Goal: Task Accomplishment & Management: Manage account settings

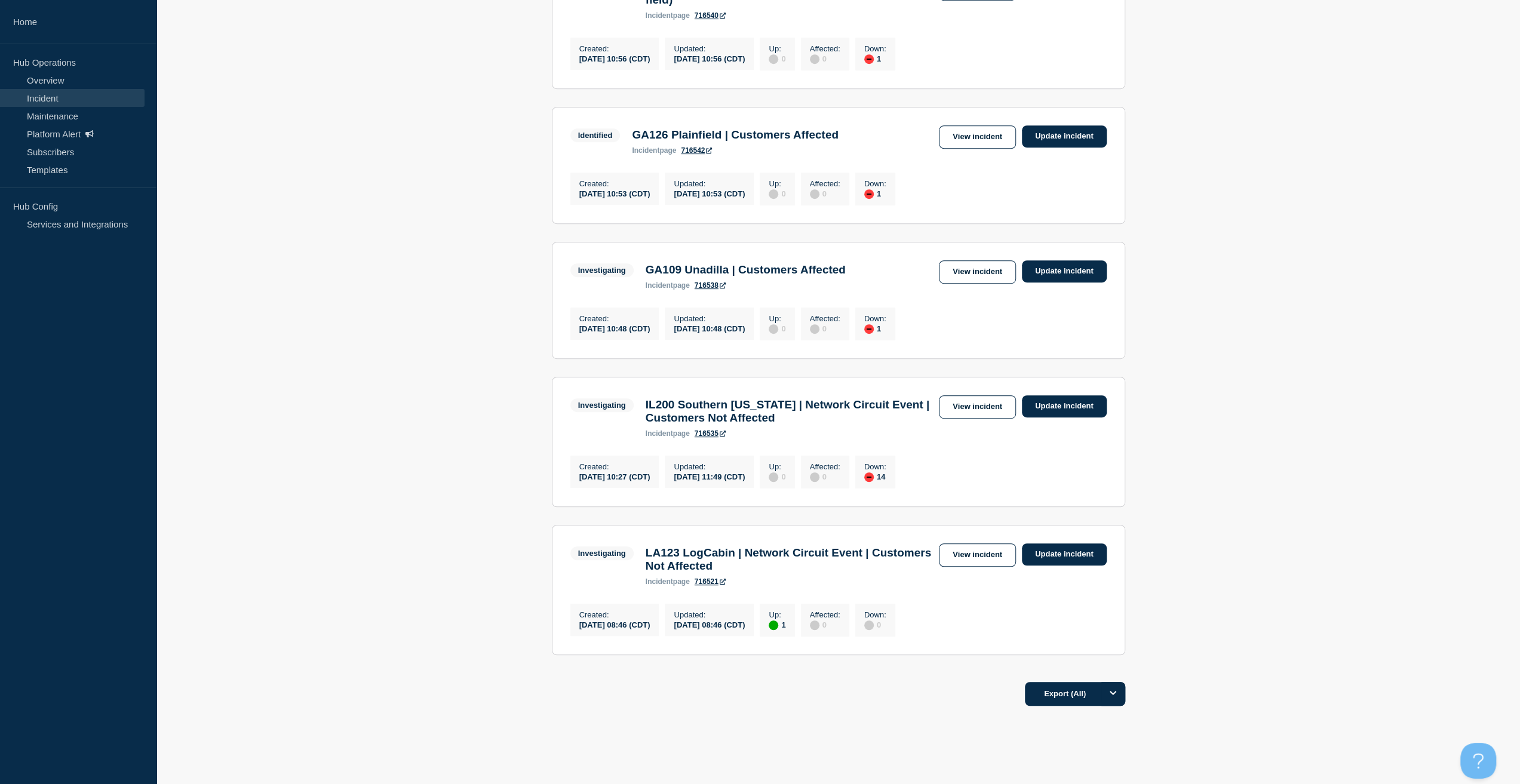
scroll to position [579, 0]
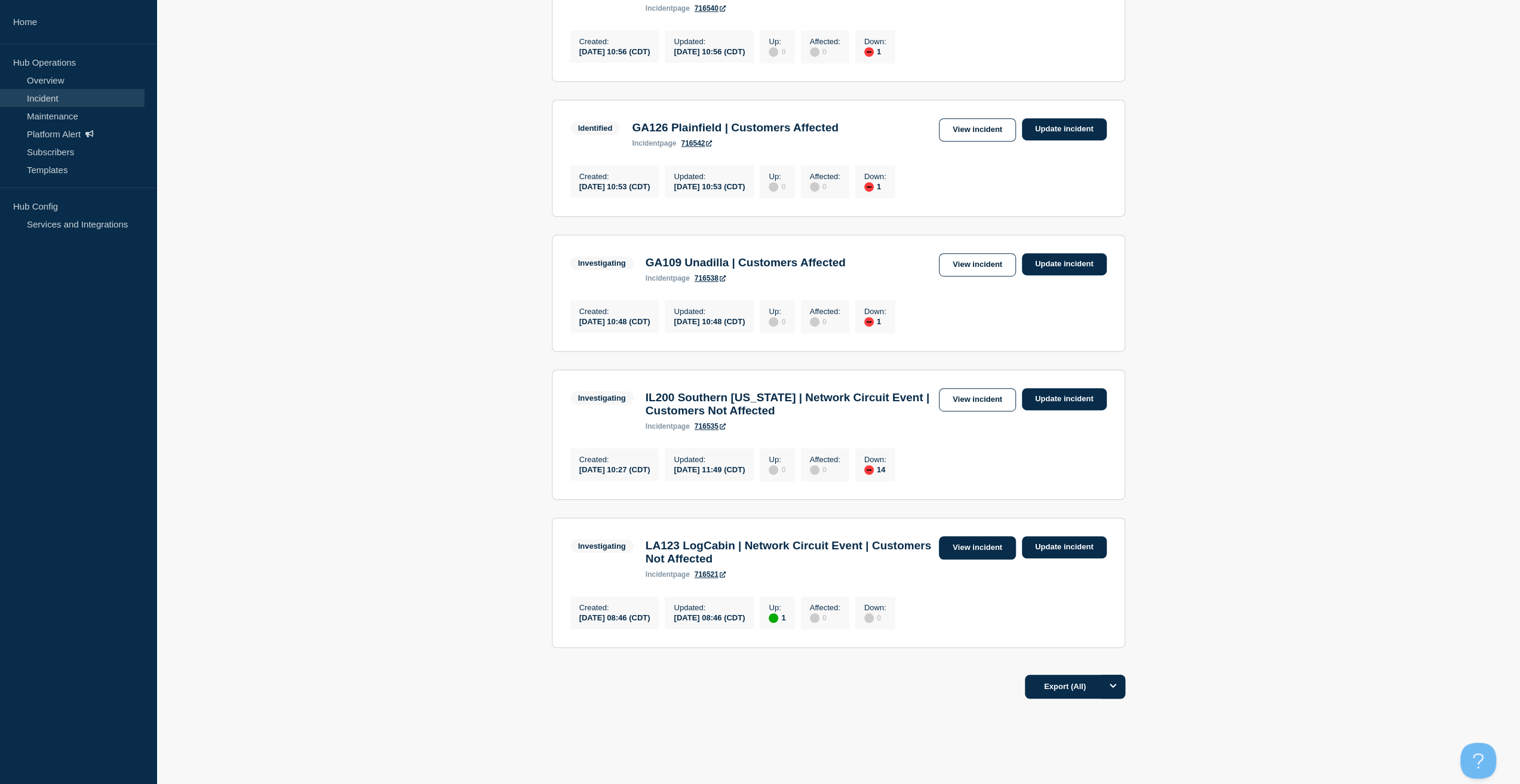
click at [969, 559] on link "View incident" at bounding box center [978, 548] width 77 height 23
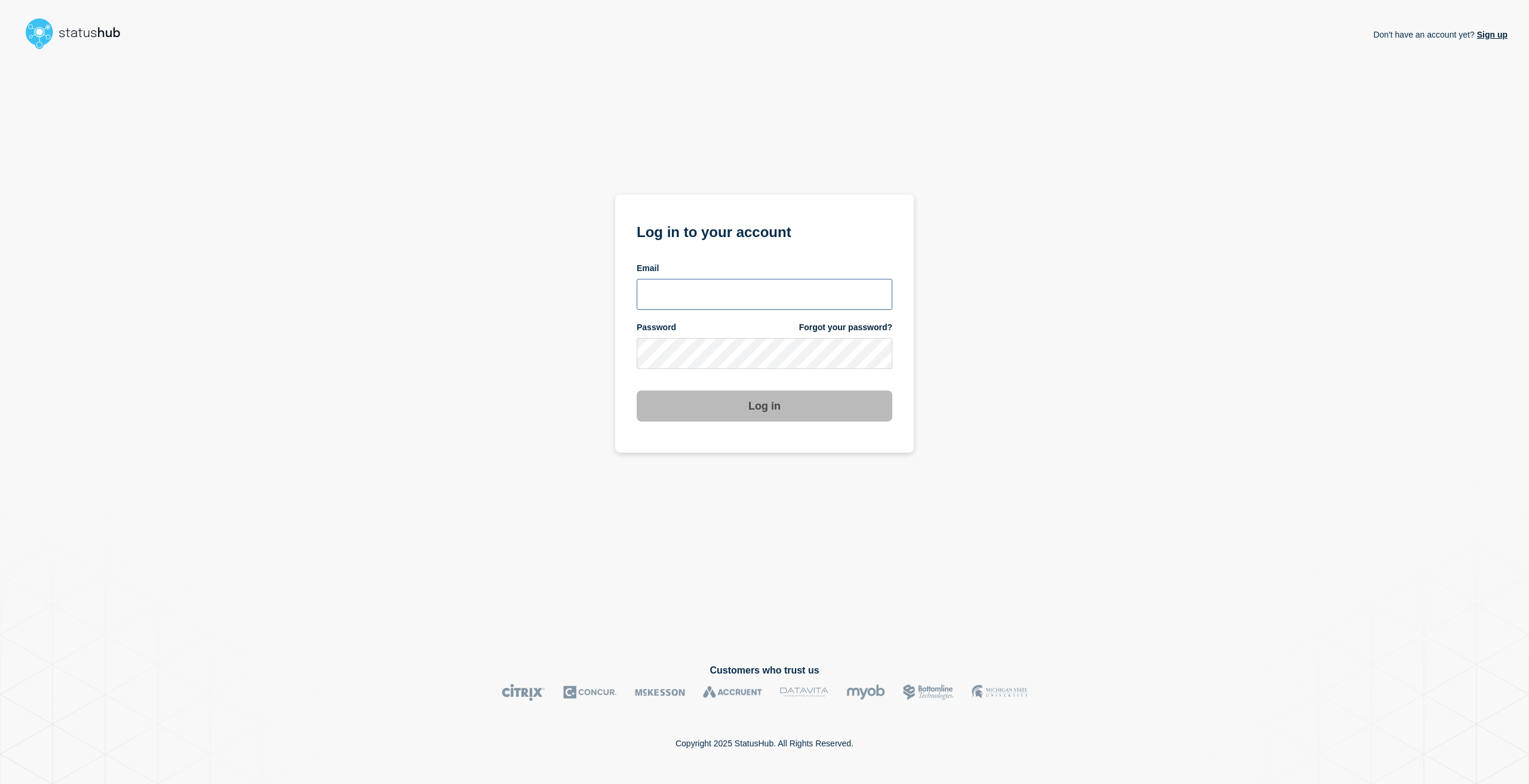
click at [697, 291] on input "email input" at bounding box center [764, 294] width 256 height 31
type input "caleb.stahr@conexon.us"
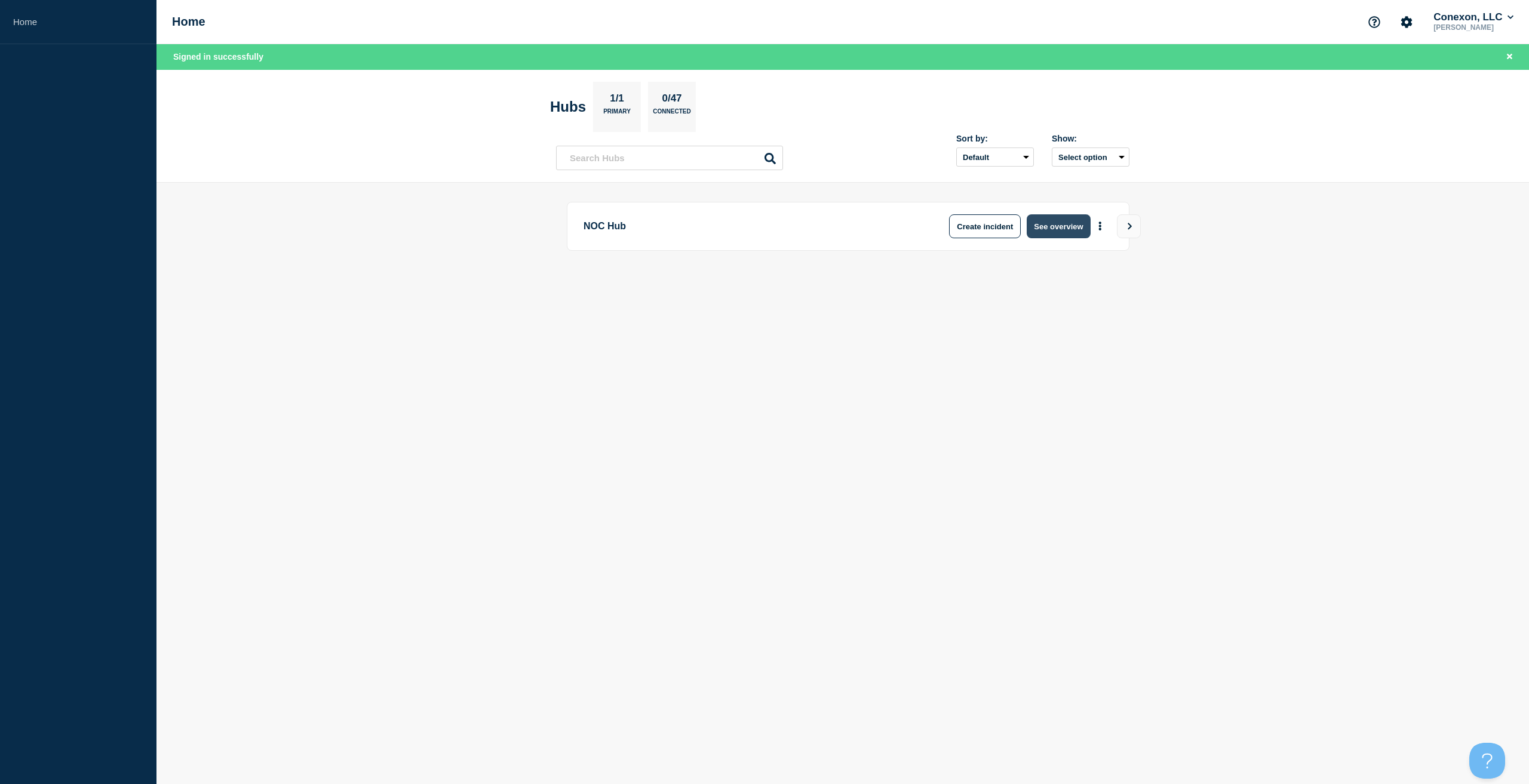
click at [1041, 227] on button "See overview" at bounding box center [1058, 226] width 64 height 24
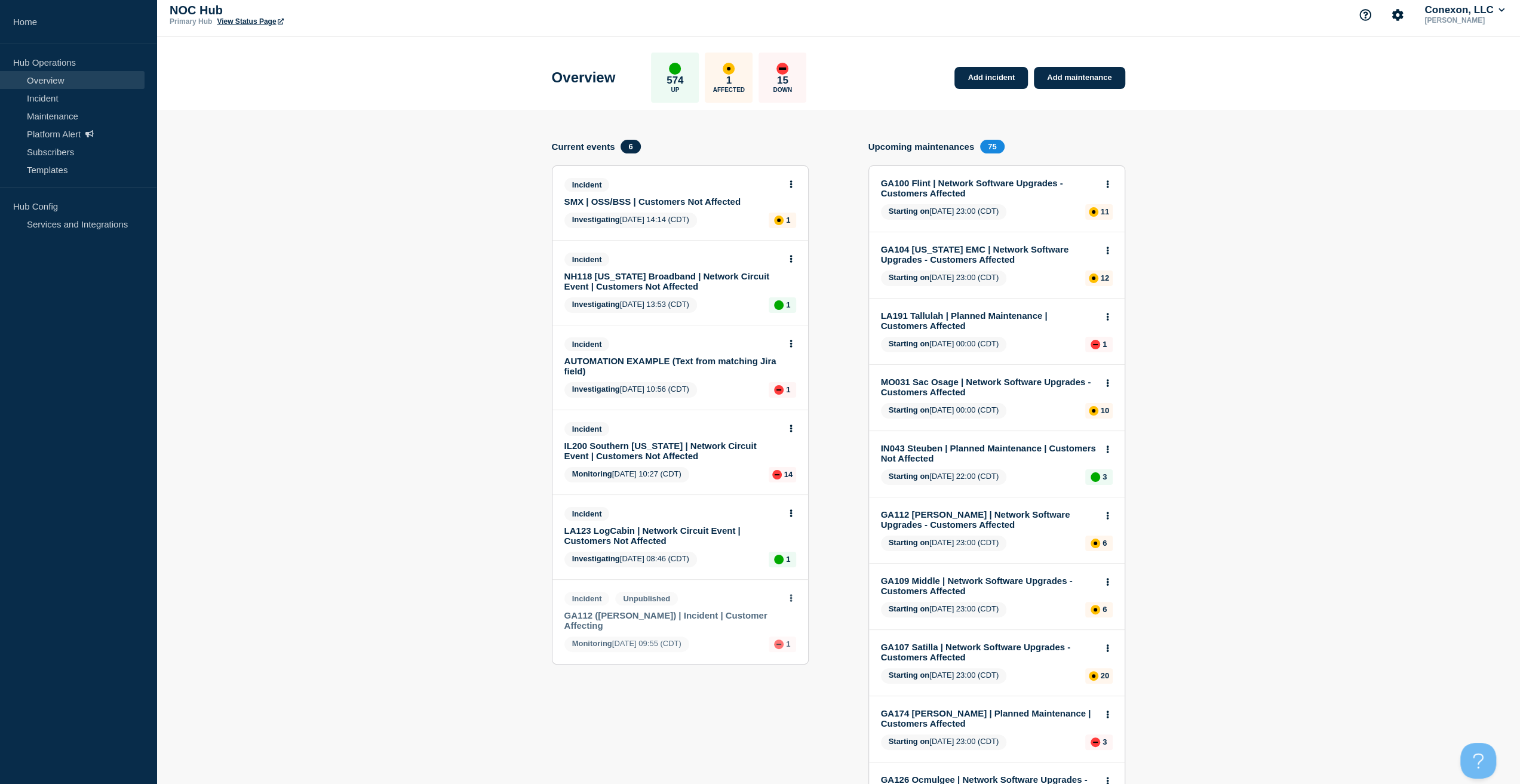
scroll to position [60, 0]
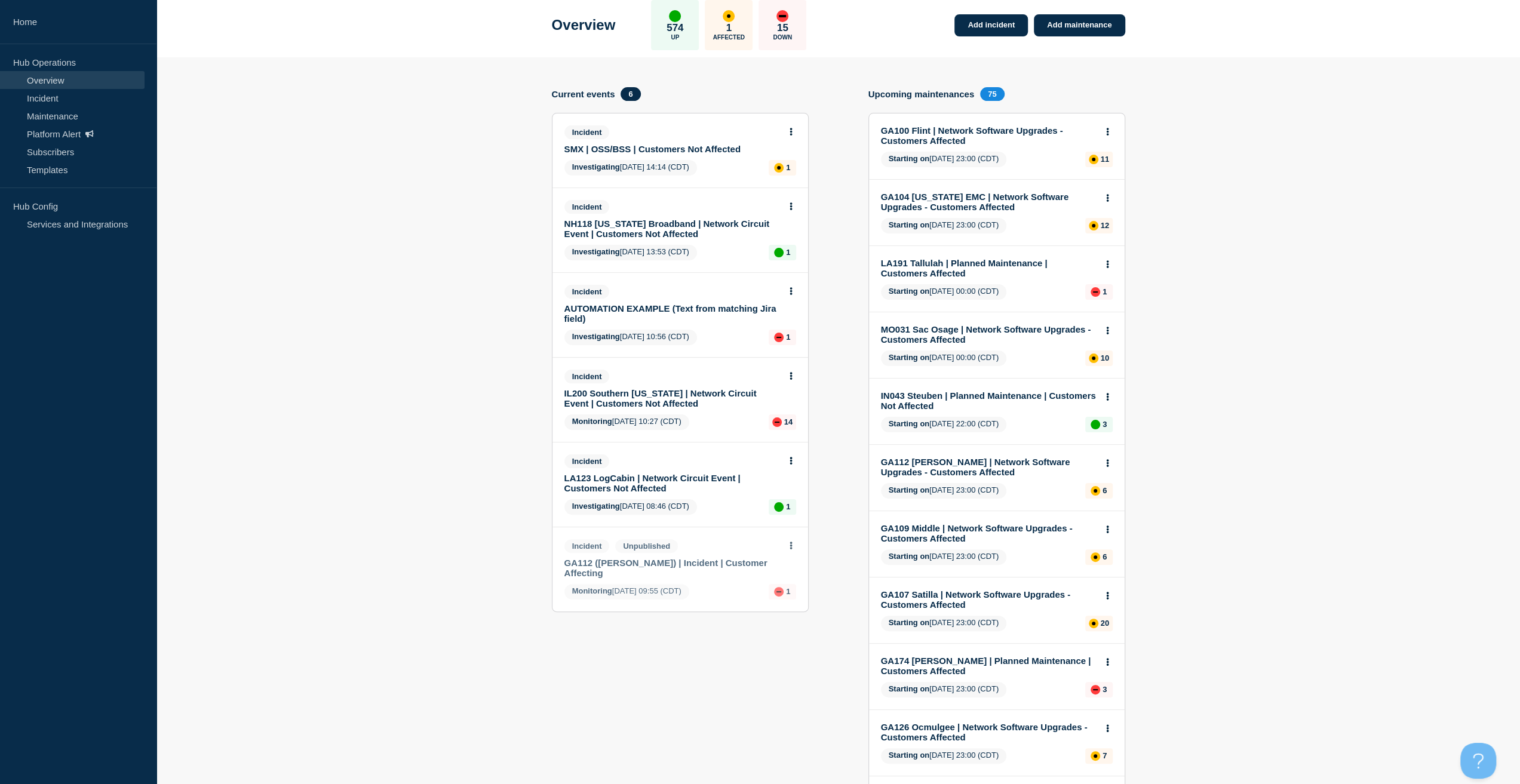
click at [611, 483] on link "LA123 LogCabin | Network Circuit Event | Customers Not Affected" at bounding box center [672, 483] width 216 height 20
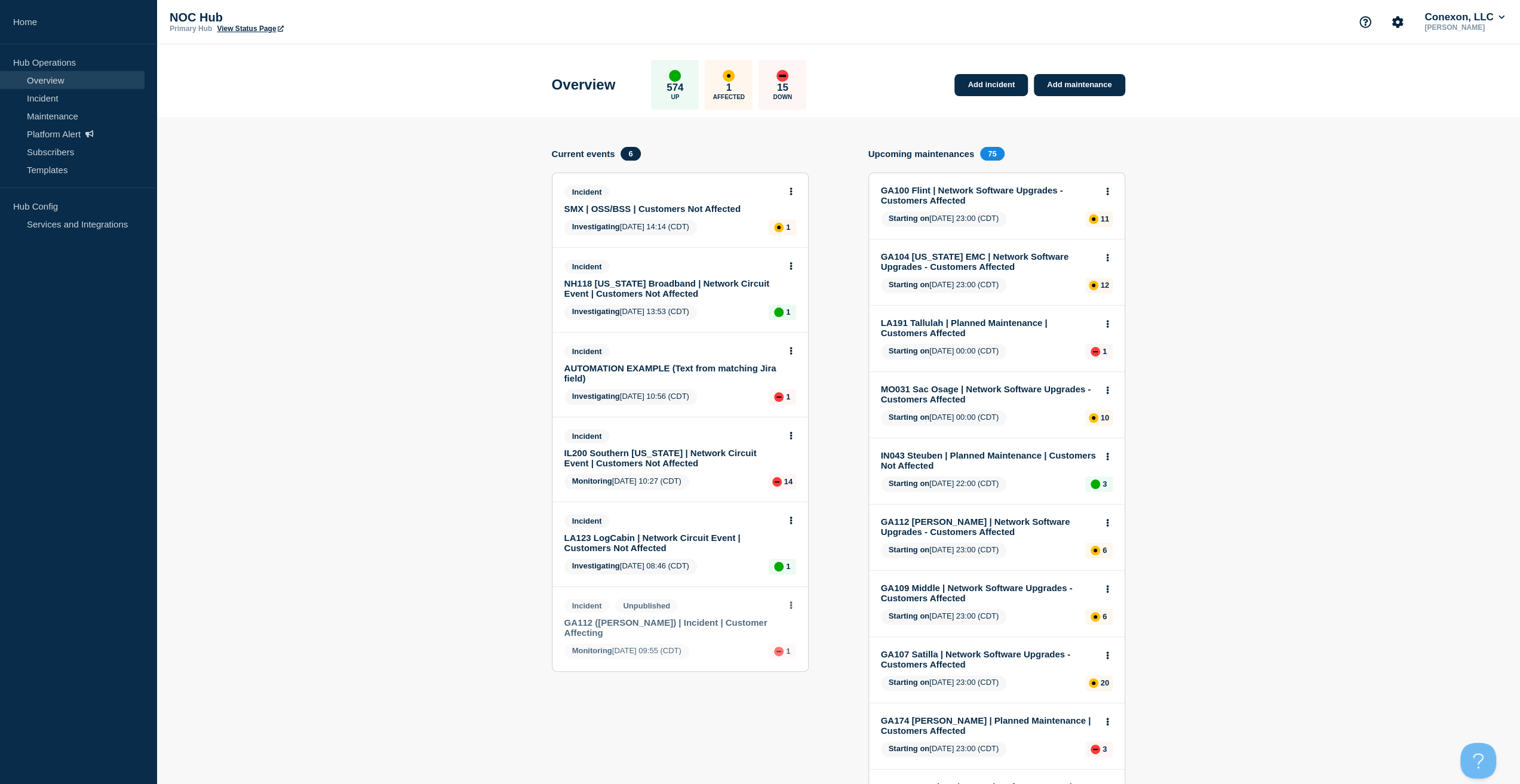
click at [637, 288] on link "NH118 [US_STATE] Broadband | Network Circuit Event | Customers Not Affected" at bounding box center [672, 288] width 216 height 20
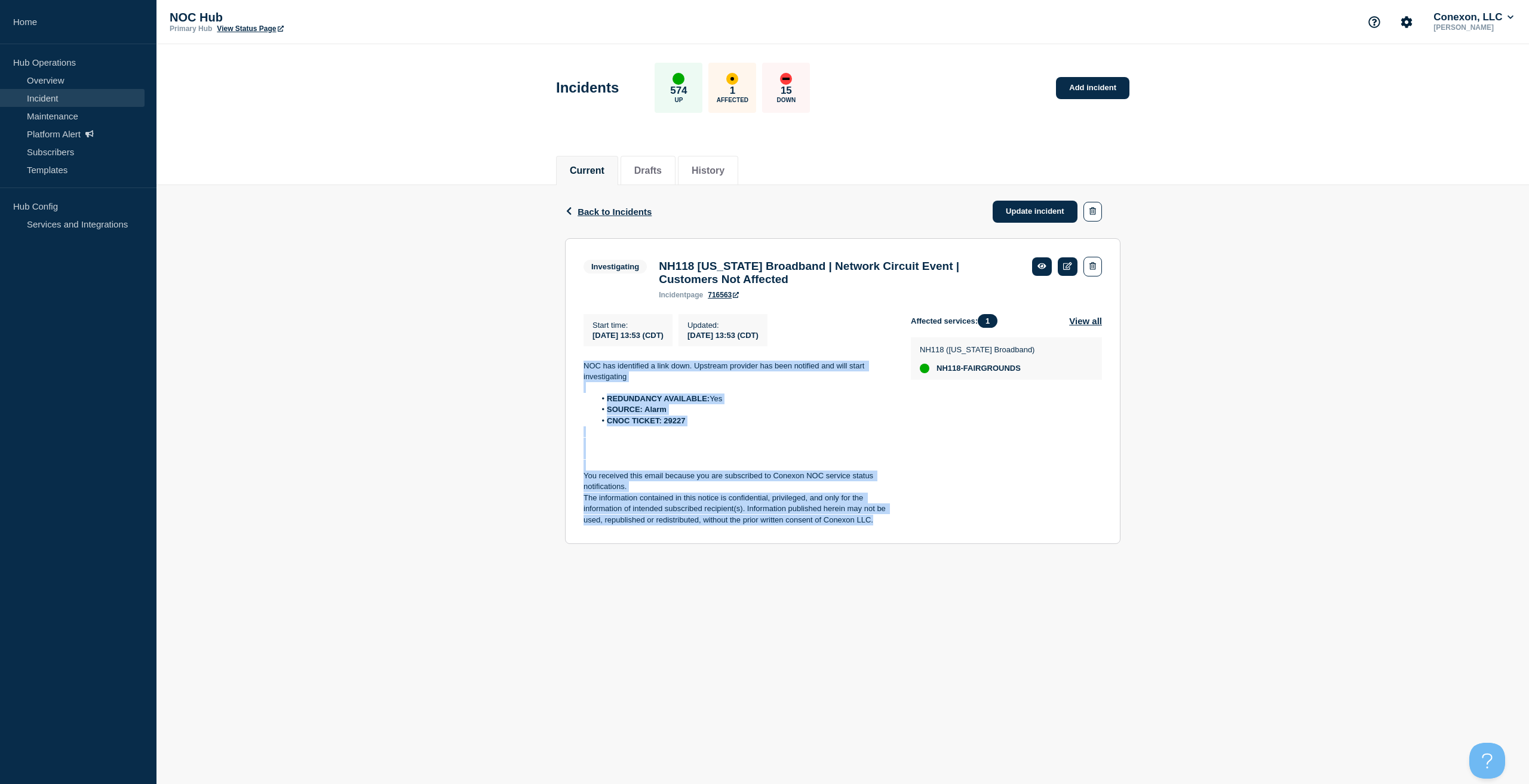
drag, startPoint x: 880, startPoint y: 529, endPoint x: 534, endPoint y: 375, distance: 378.7
click at [534, 375] on div "Back Back to Incidents Update incident Investigating NH118 New Hampshire Broadb…" at bounding box center [842, 373] width 1372 height 377
copy div "NOC has identified a link down. Upstream provider has been notified and will st…"
click at [1010, 219] on link "Update incident" at bounding box center [1035, 211] width 85 height 22
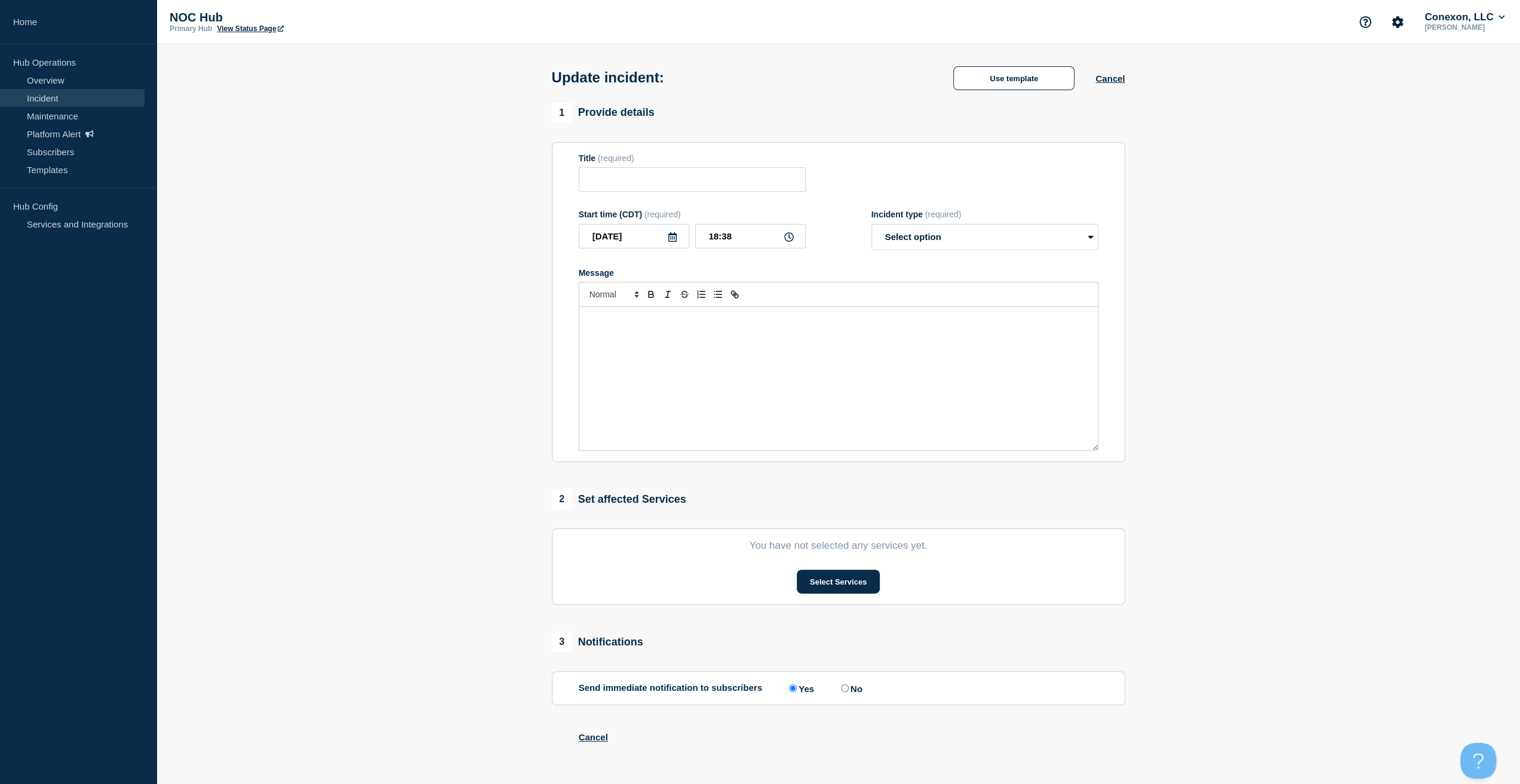
type input "NH118 [US_STATE] Broadband | Network Circuit Event | Customers Not Affected"
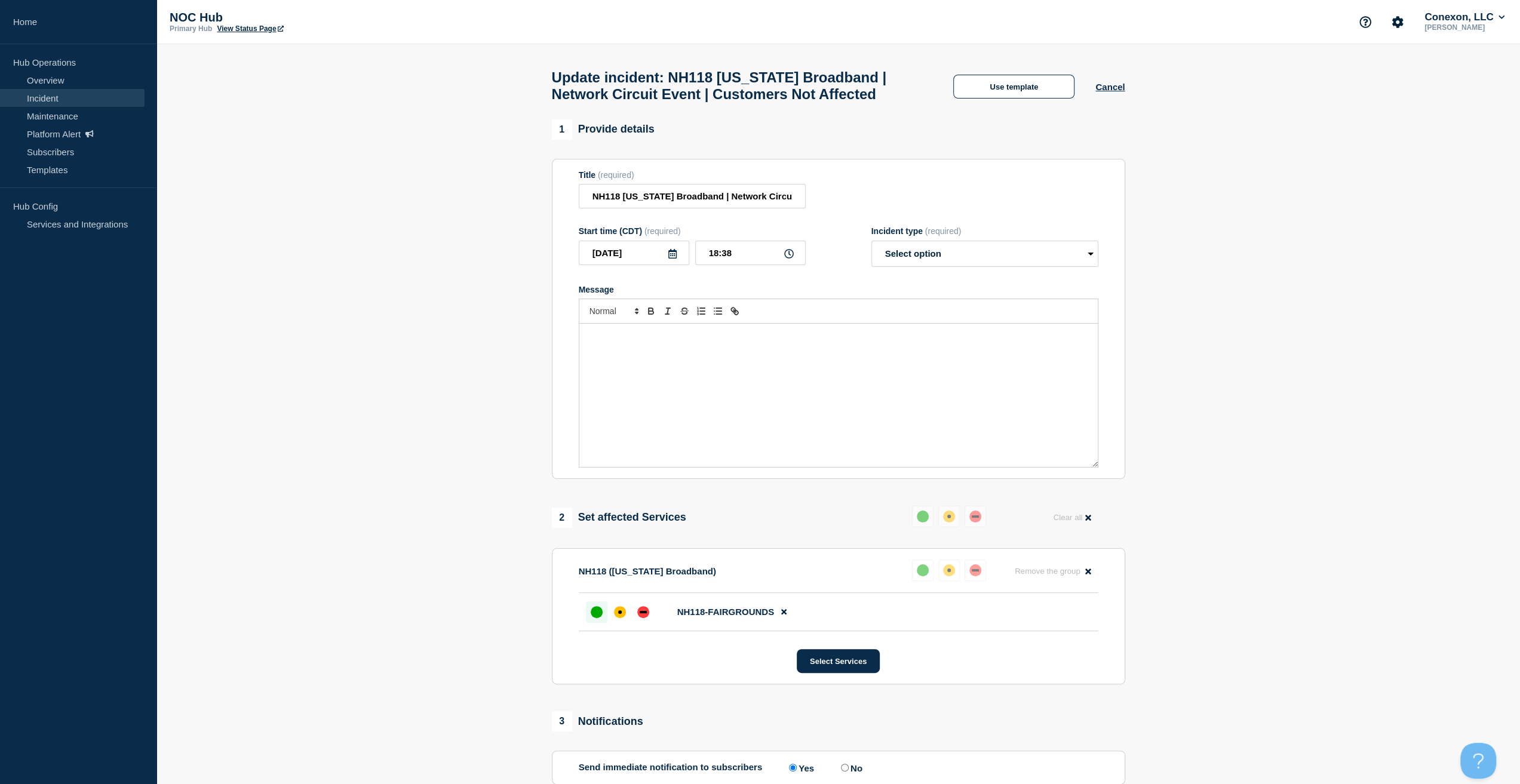
click at [763, 375] on div "Message" at bounding box center [839, 395] width 518 height 143
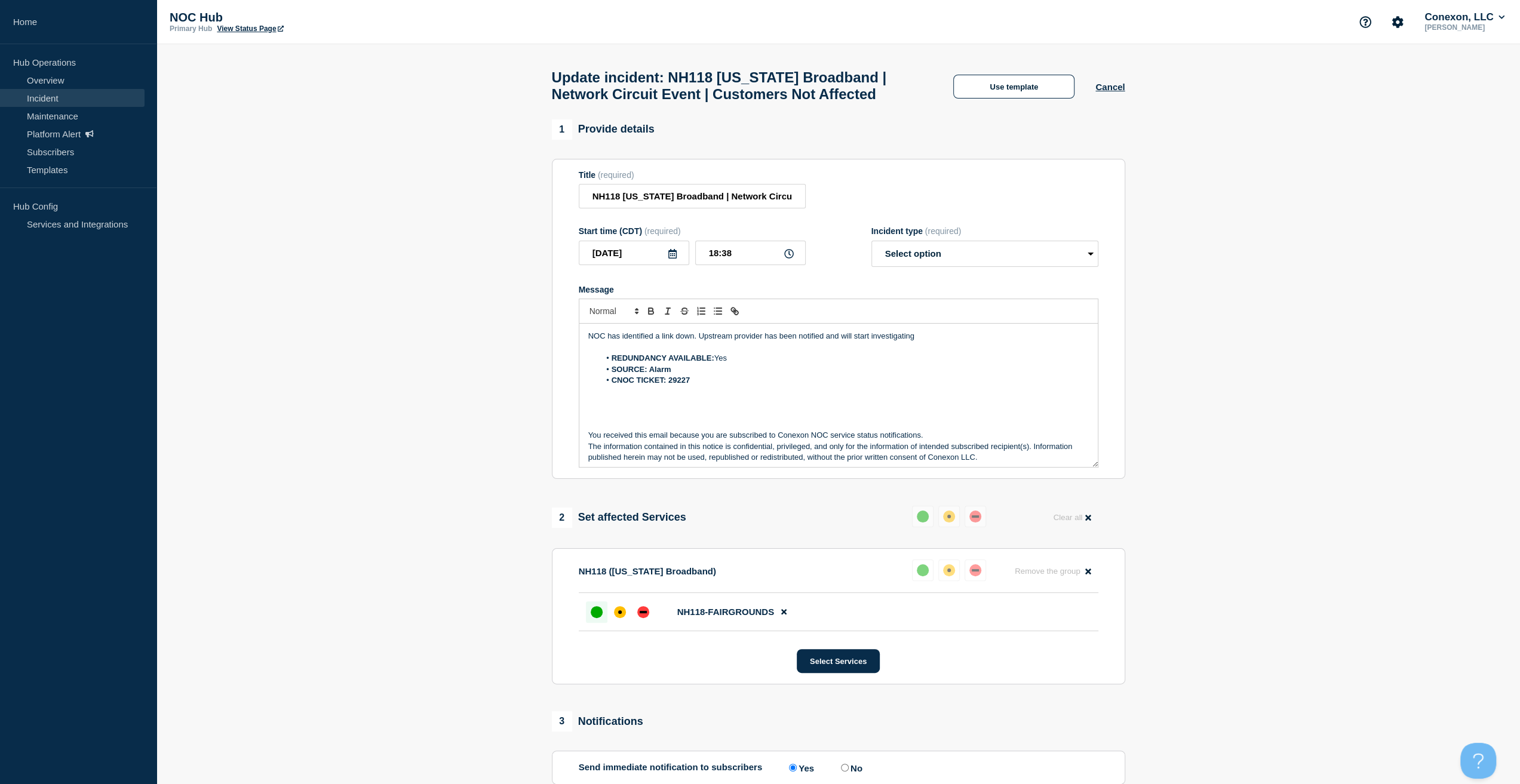
click at [928, 265] on div "Incident type (required) Select option Investigating Identified Monitoring Reso…" at bounding box center [984, 246] width 227 height 40
click at [928, 267] on select "Select option Investigating Identified Monitoring Resolved" at bounding box center [984, 254] width 227 height 26
select select "investigating"
click at [871, 267] on select "Select option Investigating Identified Monitoring Resolved" at bounding box center [984, 254] width 227 height 26
drag, startPoint x: 931, startPoint y: 361, endPoint x: 466, endPoint y: 350, distance: 465.1
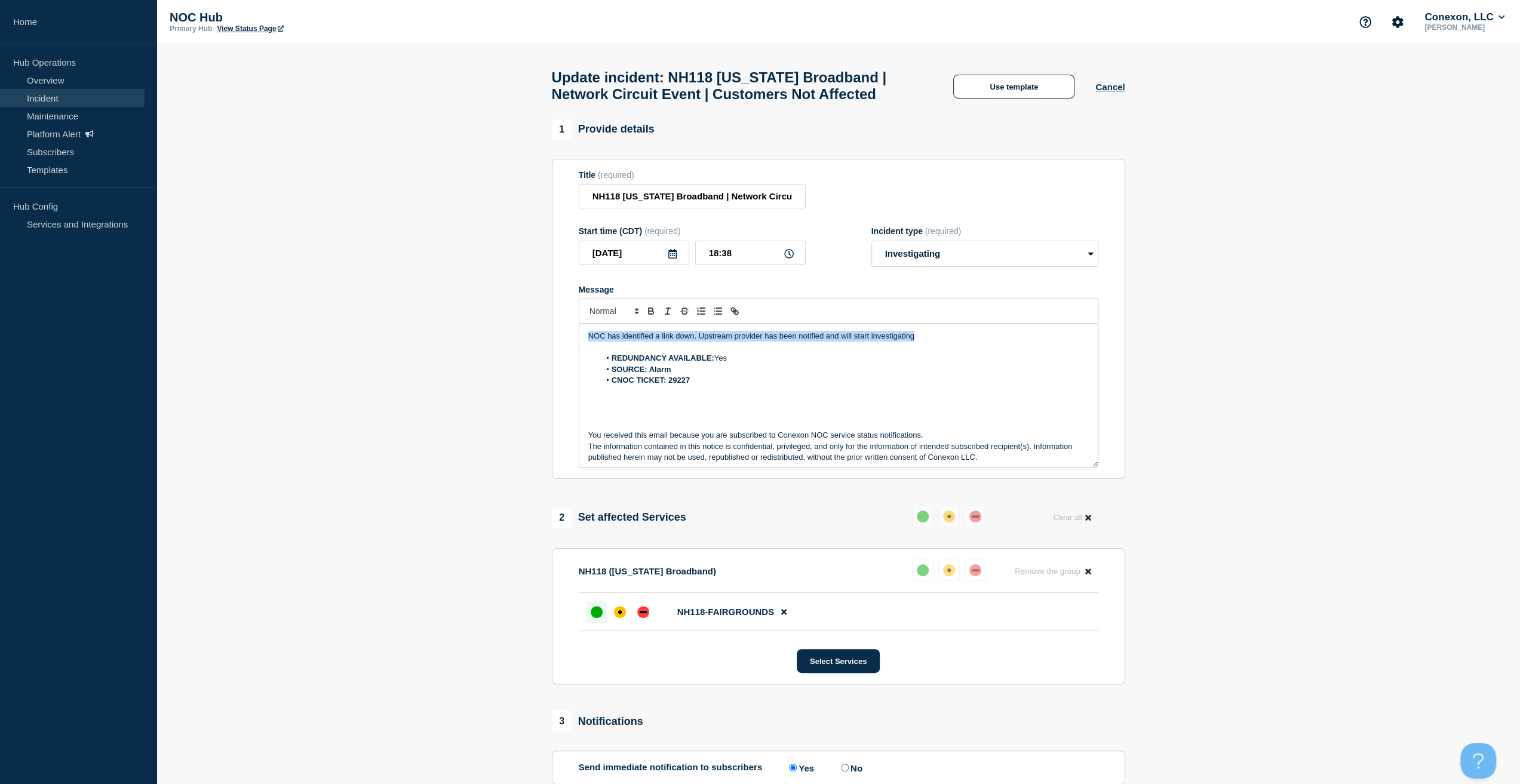
click at [467, 355] on section "1 Provide details Title (required) NH118 New Hampshire Broadband | Network Circ…" at bounding box center [838, 541] width 1363 height 843
click at [780, 342] on p "Upstream provider is working with their" at bounding box center [838, 336] width 501 height 11
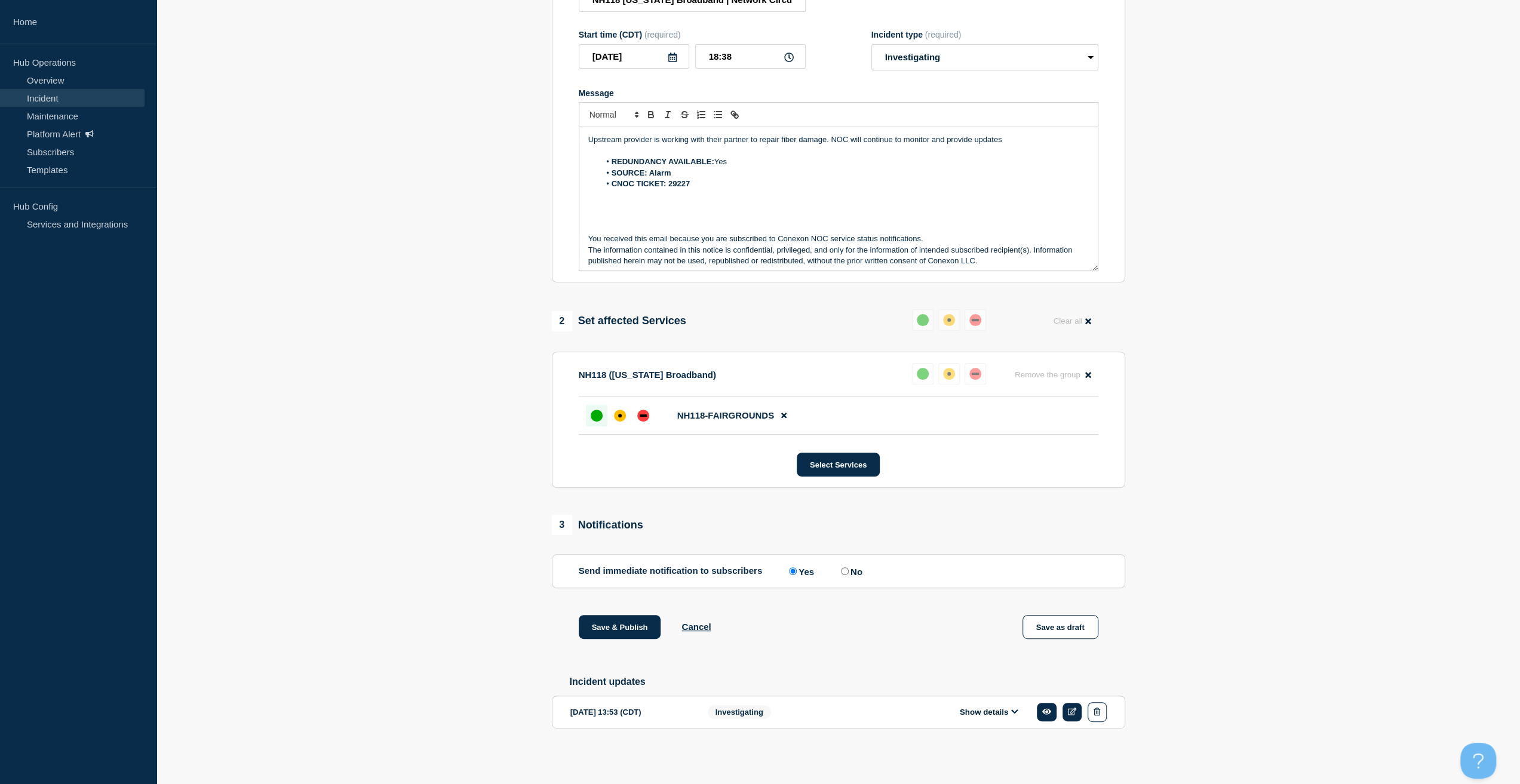
scroll to position [224, 0]
click at [624, 607] on div "1 Provide details Title (required) NH118 New Hampshire Broadband | Network Circ…" at bounding box center [838, 345] width 587 height 843
click at [625, 615] on button "Save & Publish" at bounding box center [620, 626] width 83 height 24
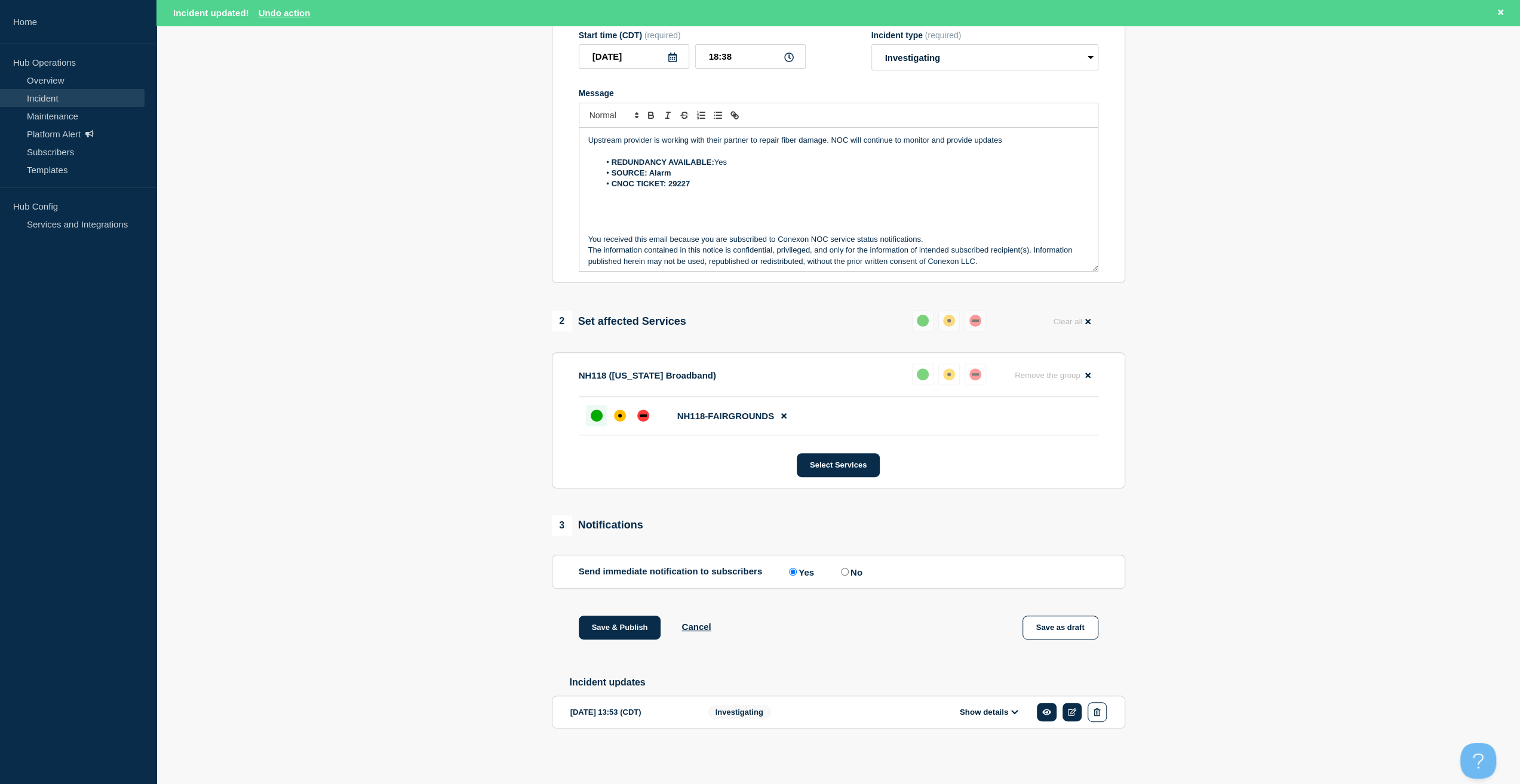
scroll to position [0, 0]
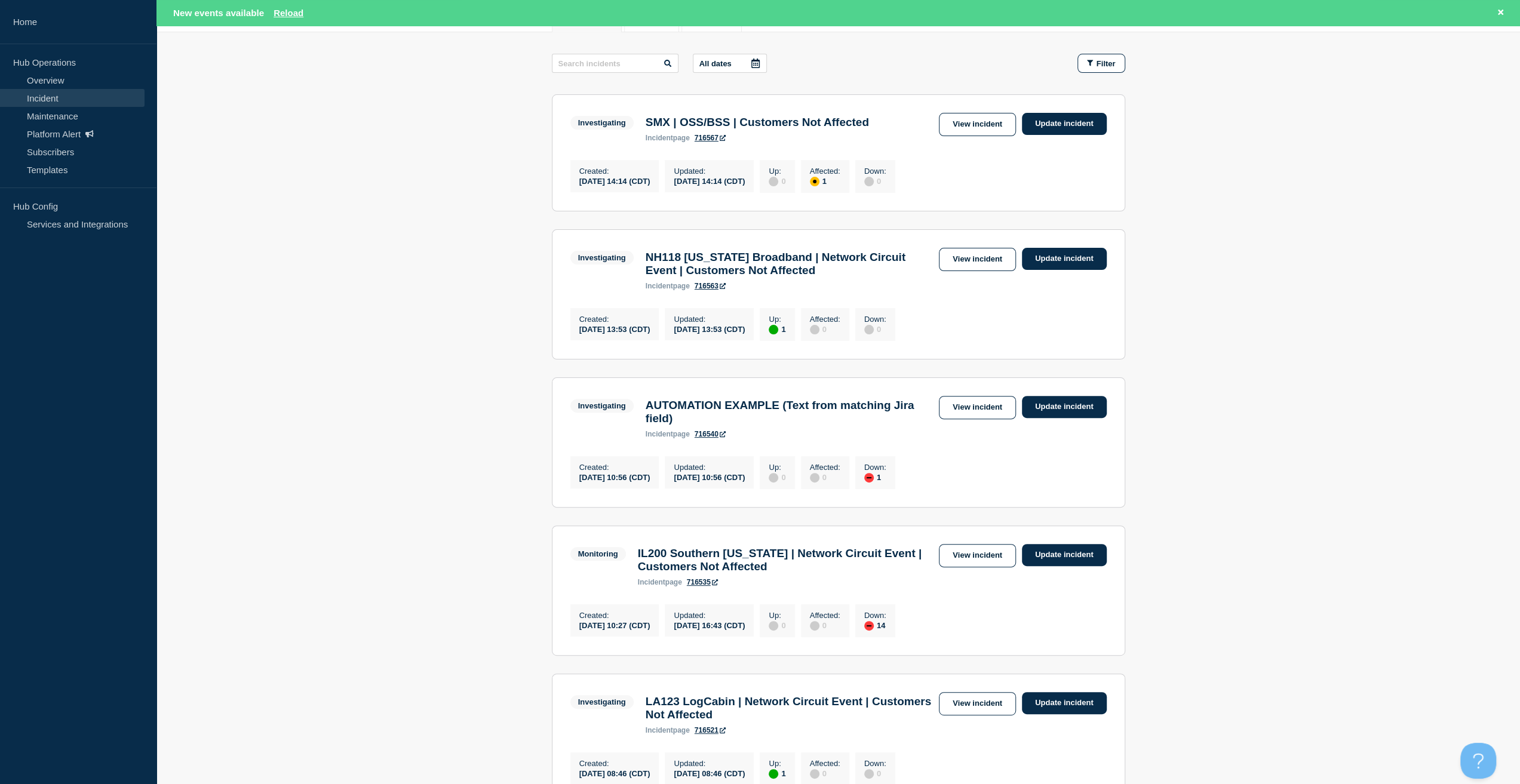
scroll to position [358, 0]
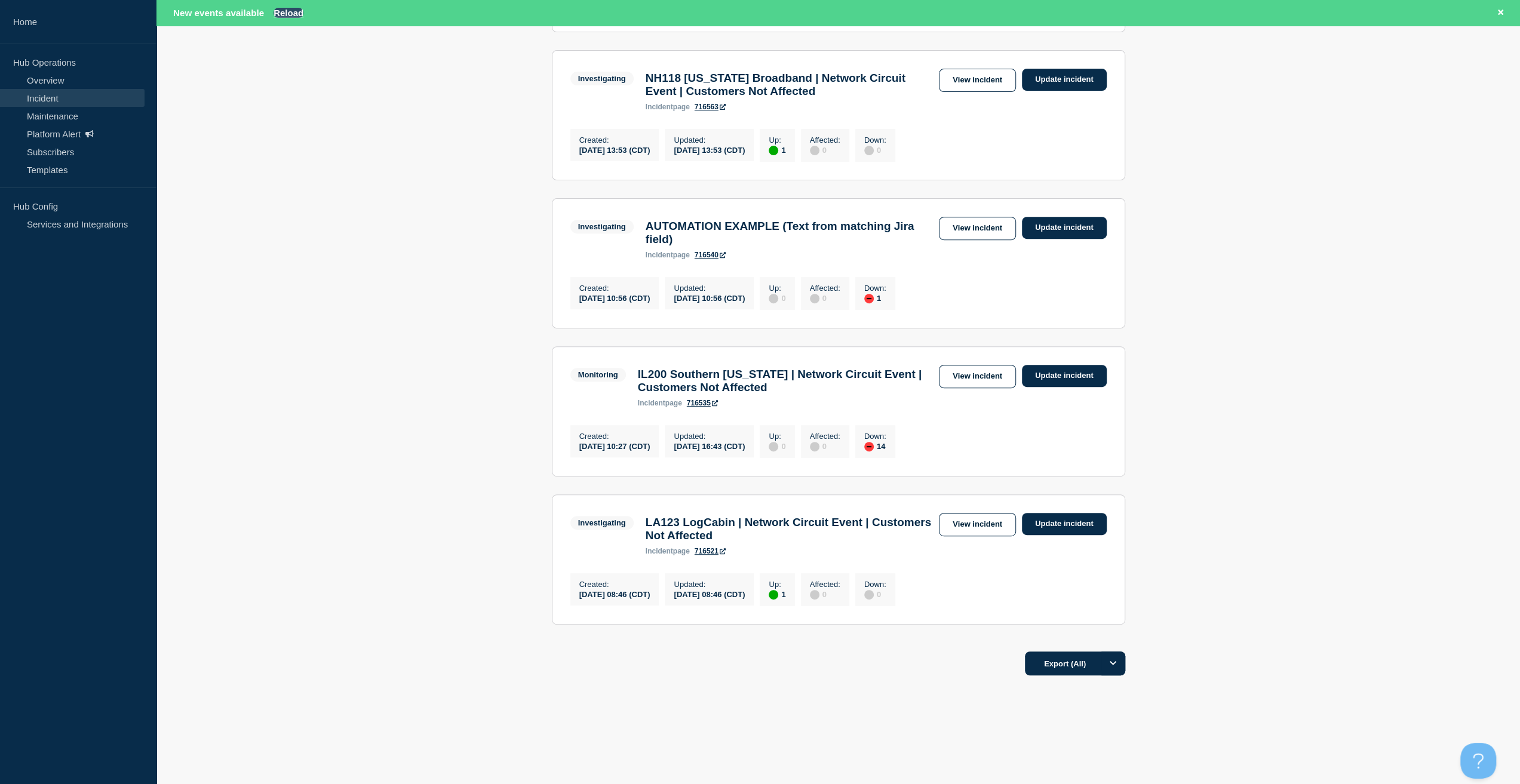
click at [282, 12] on button "Reload" at bounding box center [288, 13] width 30 height 10
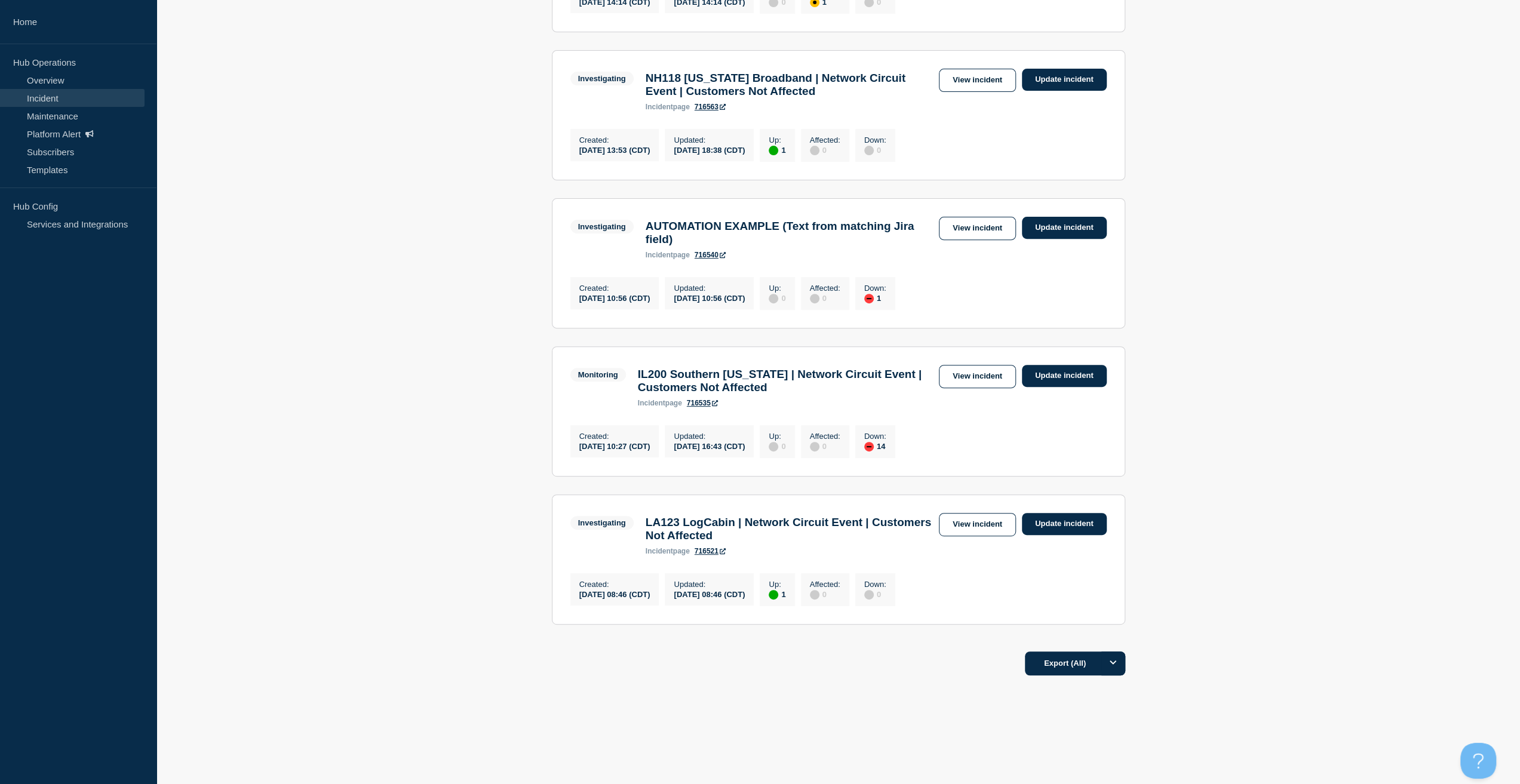
scroll to position [332, 0]
click at [962, 388] on link "View incident" at bounding box center [978, 376] width 77 height 23
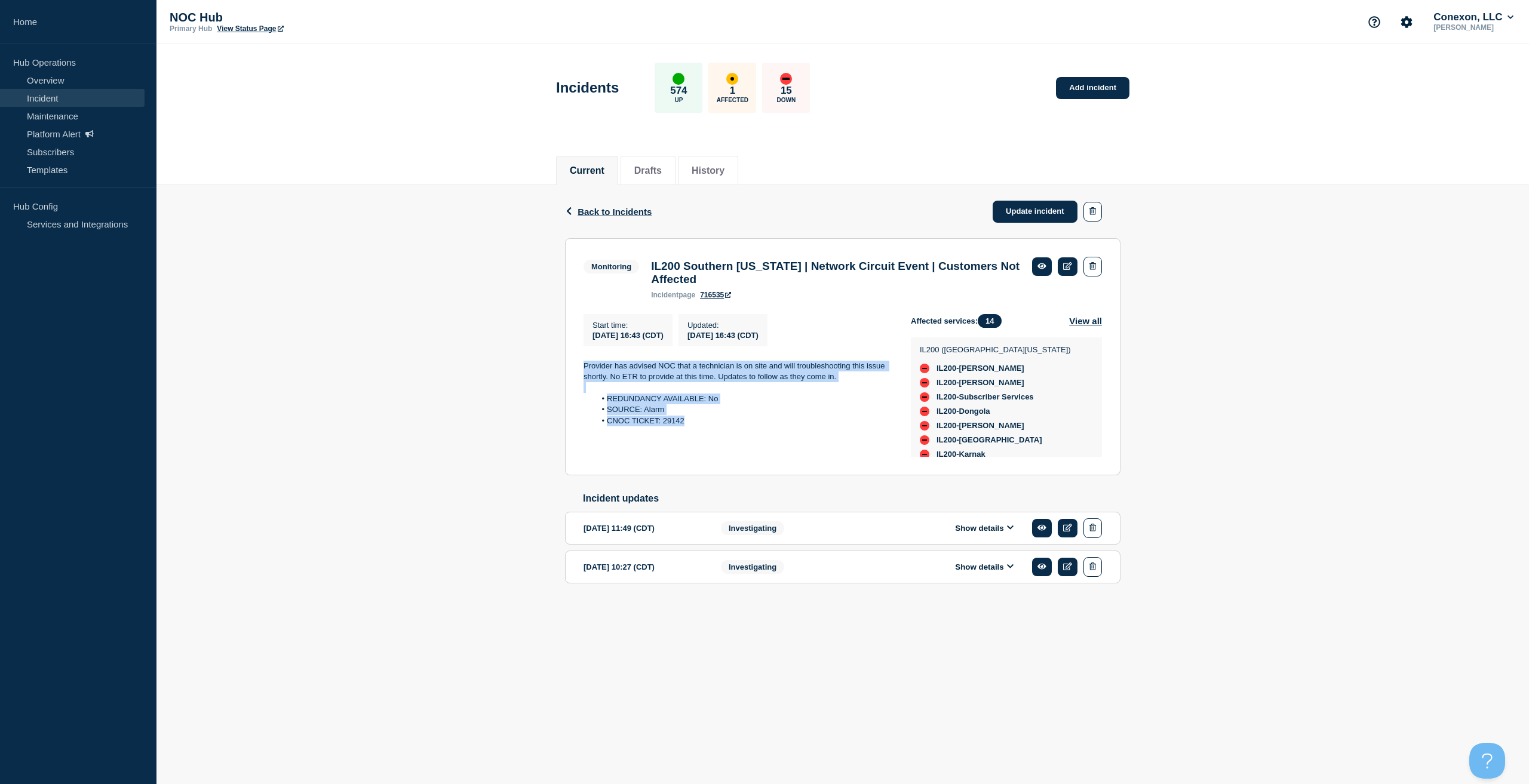
copy div "Provider has advised NOC that a technician is on site and will troubleshooting …"
drag, startPoint x: 716, startPoint y: 436, endPoint x: 552, endPoint y: 356, distance: 182.5
click at [552, 356] on div "Back Back to Incidents Update incident Monitoring IL200 Southern Illinois | Net…" at bounding box center [842, 403] width 1372 height 436
click at [1013, 211] on link "Update incident" at bounding box center [1035, 211] width 85 height 22
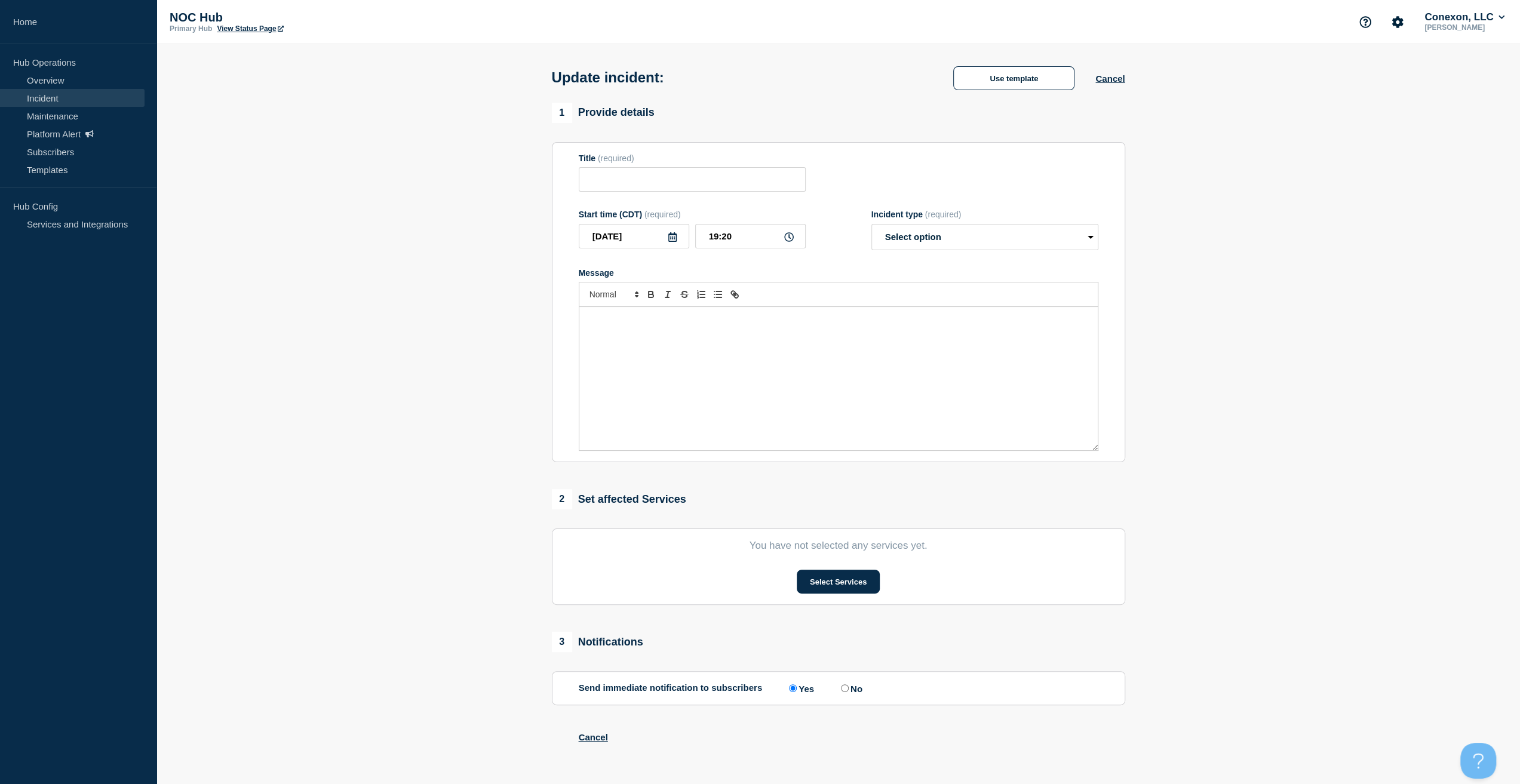
type input "IL200 Southern [US_STATE] | Network Circuit Event | Customers Not Affected"
click at [745, 324] on p "Message" at bounding box center [838, 320] width 501 height 11
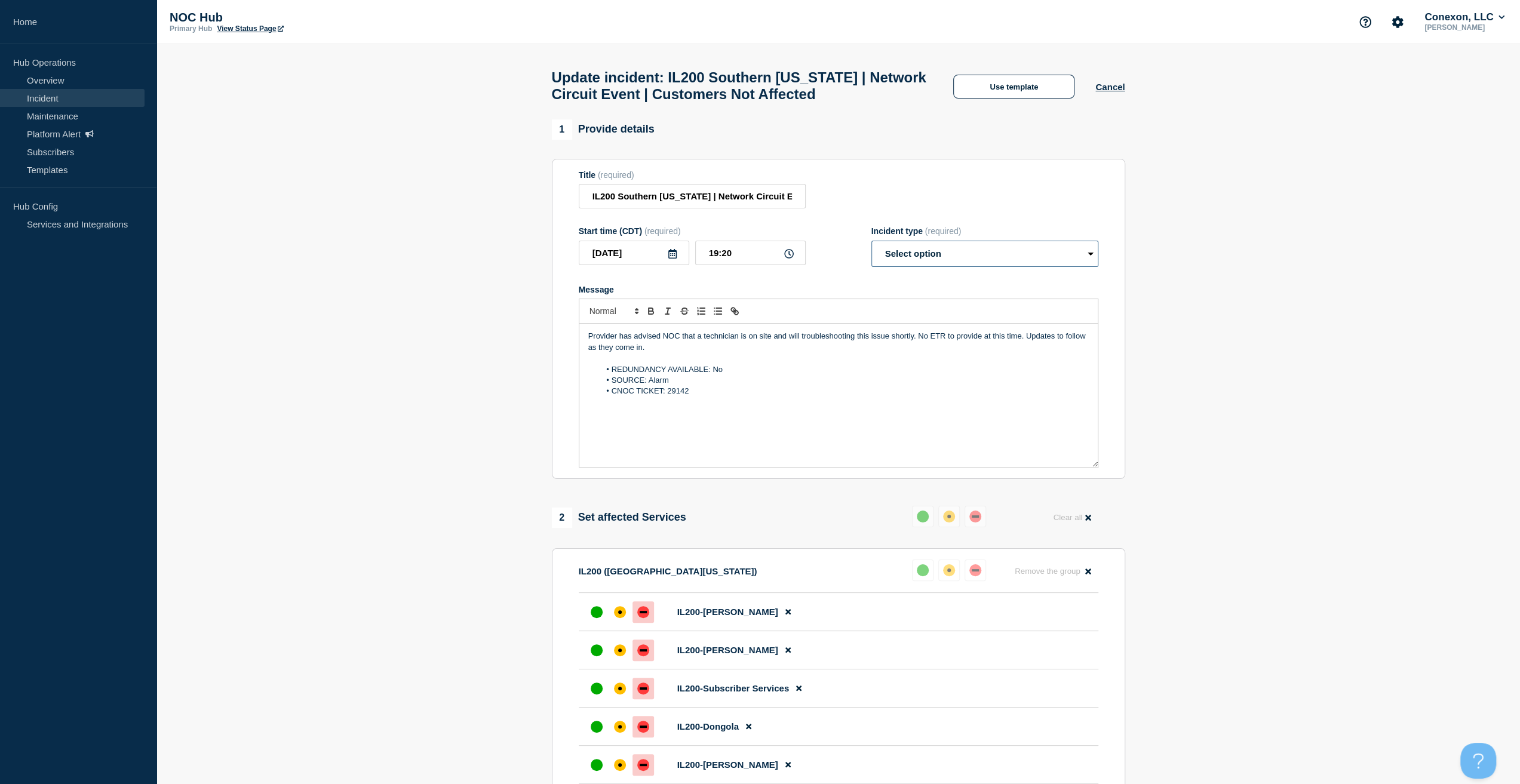
click at [929, 249] on select "Select option Investigating Identified Monitoring Resolved" at bounding box center [984, 254] width 227 height 26
select select "resolved"
click at [871, 246] on select "Select option Investigating Identified Monitoring Resolved" at bounding box center [984, 254] width 227 height 26
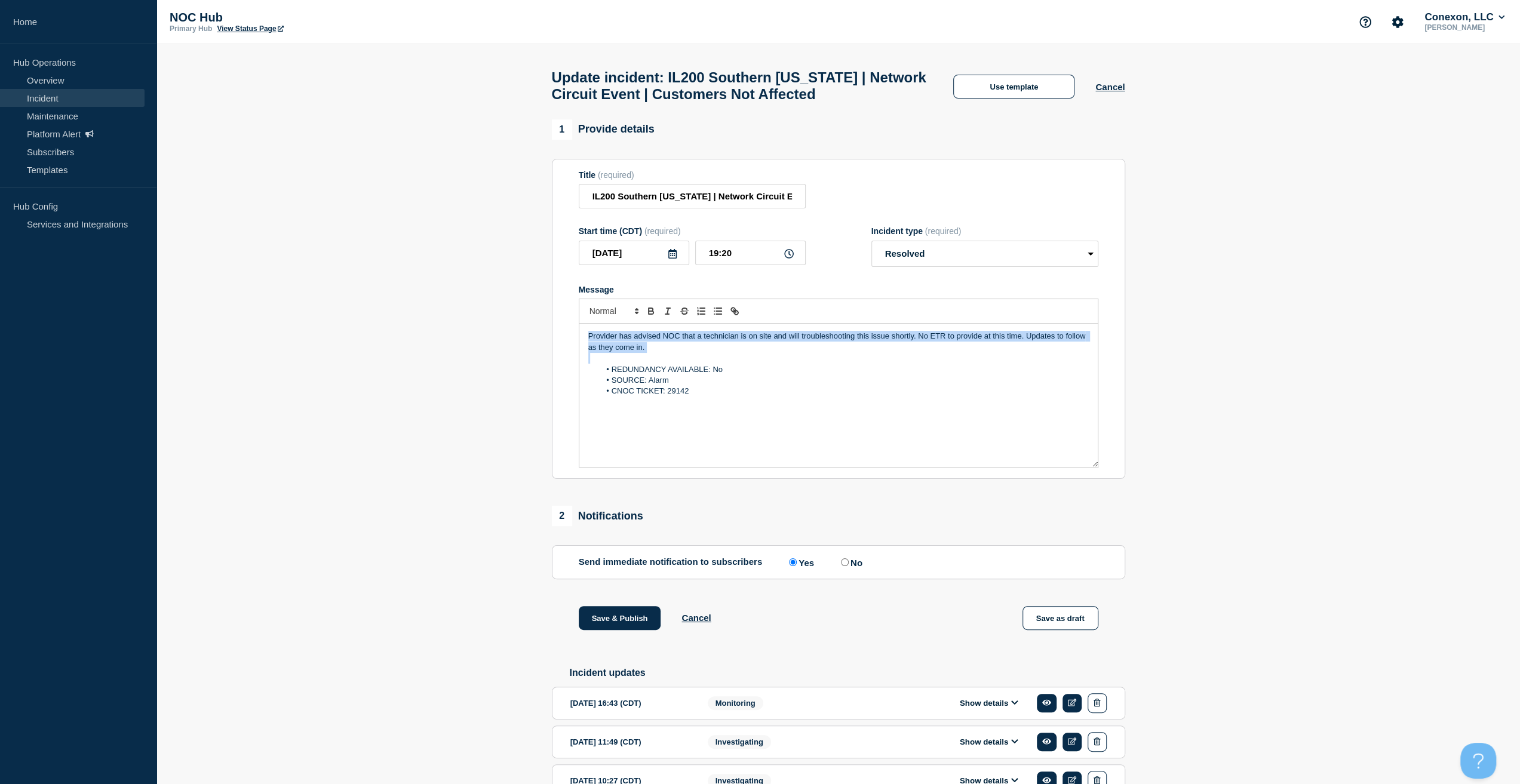
drag, startPoint x: 678, startPoint y: 363, endPoint x: 316, endPoint y: 318, distance: 364.8
click at [296, 321] on section "1 Provide details Title (required) IL200 Southern Illinois | Network Circuit Ev…" at bounding box center [838, 477] width 1363 height 715
click at [615, 614] on button "Save & Publish" at bounding box center [620, 618] width 83 height 24
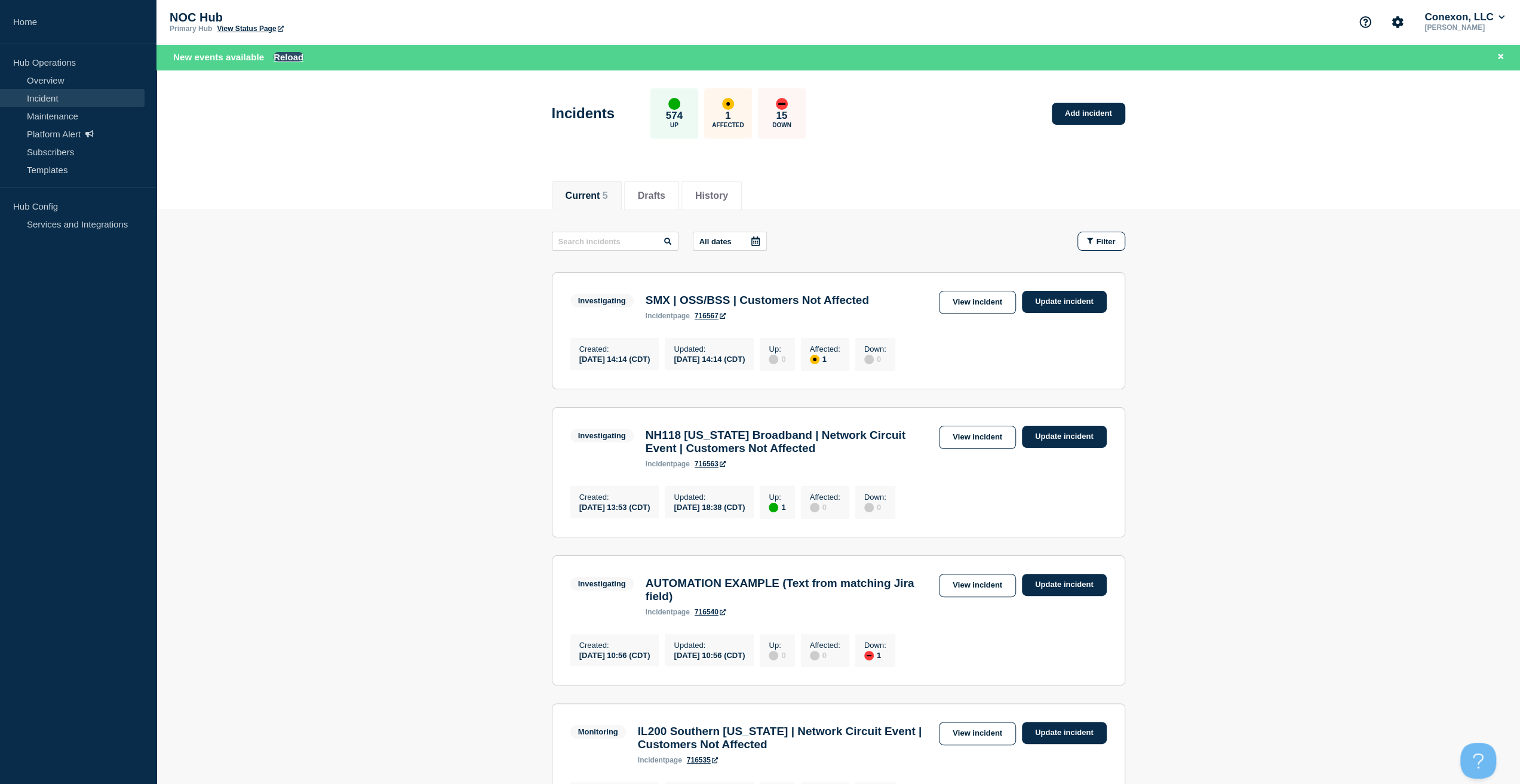
click at [284, 54] on button "Reload" at bounding box center [288, 57] width 30 height 10
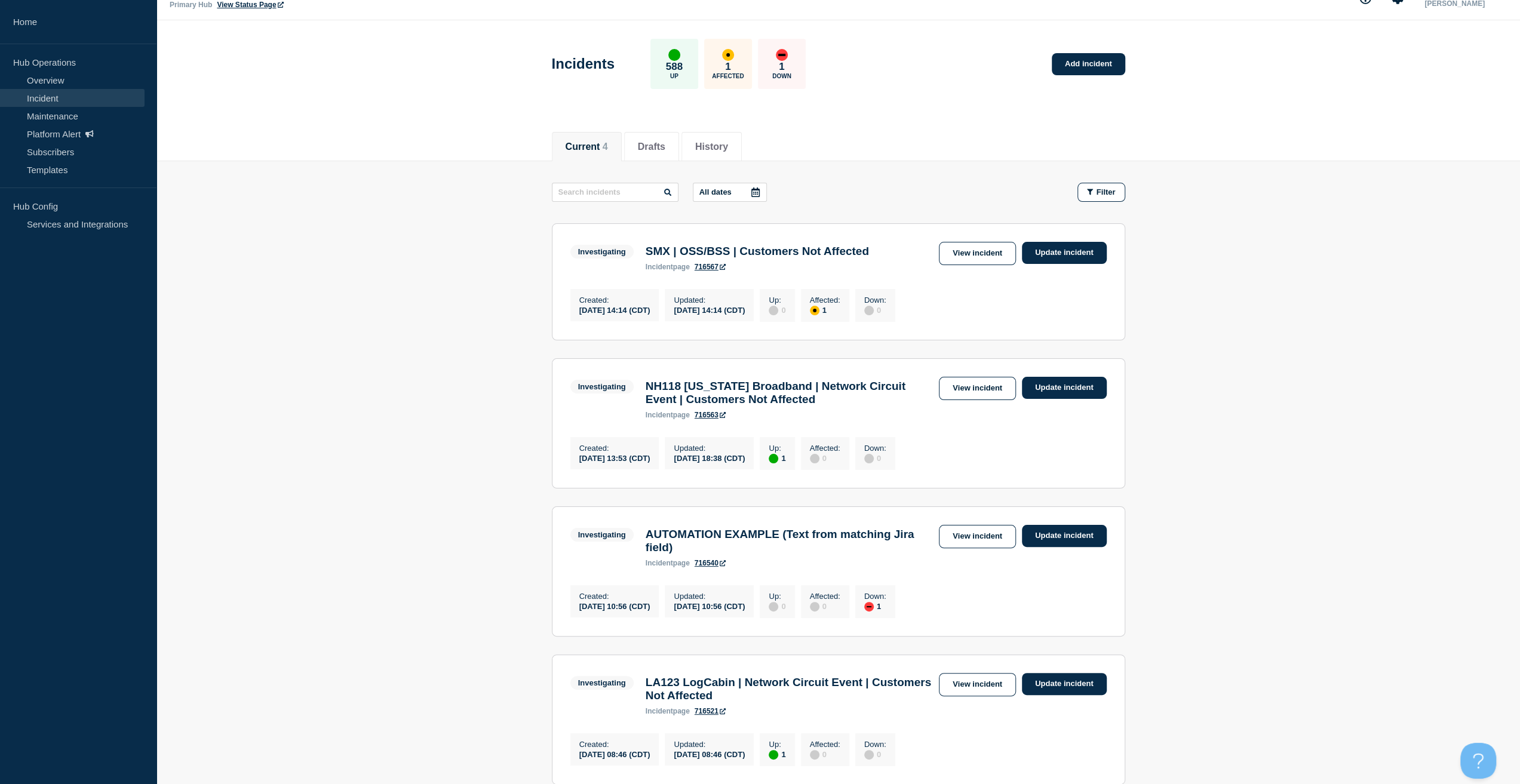
scroll to position [119, 0]
